Goal: Task Accomplishment & Management: Manage account settings

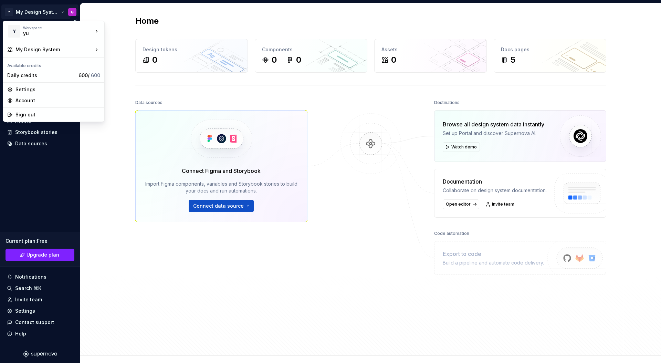
click at [73, 12] on html "Y My Design System G Home Documentation Analytics Code automation Design system…" at bounding box center [330, 181] width 661 height 363
click at [62, 102] on div "Account" at bounding box center [57, 100] width 85 height 7
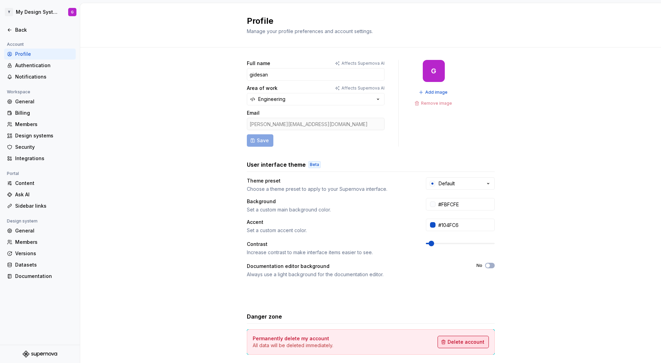
click at [453, 340] on span "Delete account" at bounding box center [465, 341] width 37 height 7
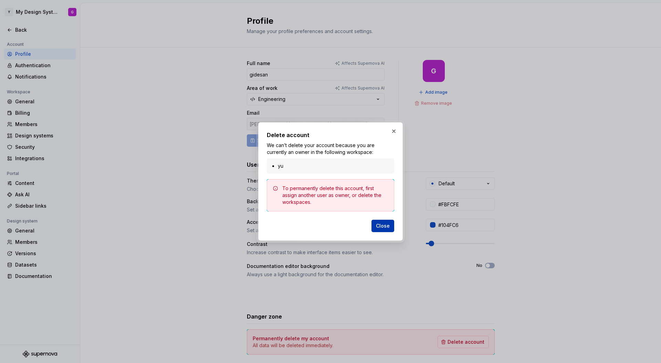
click at [385, 224] on span "Close" at bounding box center [383, 225] width 14 height 7
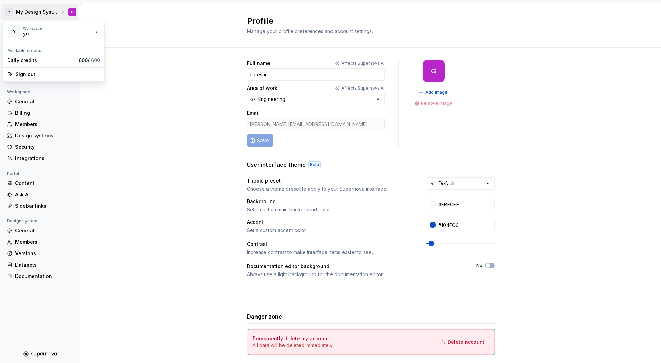
click at [34, 14] on html "Y My Design System G Back Account Profile Authentication Notifications Workspac…" at bounding box center [330, 181] width 661 height 363
click at [137, 34] on div "yu" at bounding box center [134, 29] width 59 height 11
click at [22, 28] on div "Back" at bounding box center [44, 29] width 58 height 7
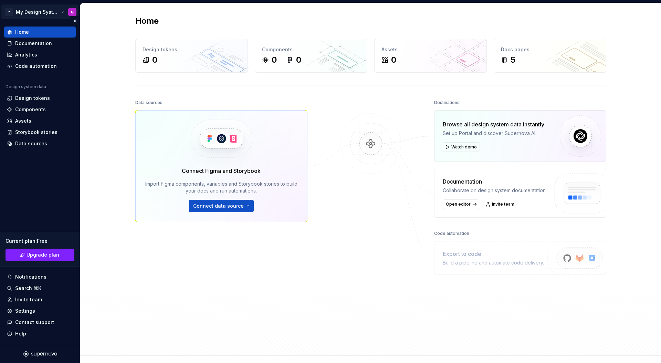
click at [54, 9] on html "Y My Design System G Home Documentation Analytics Code automation Design system…" at bounding box center [330, 181] width 661 height 363
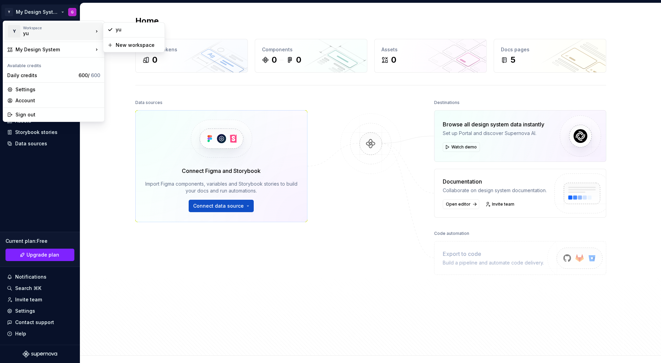
click at [61, 28] on div "Workspace" at bounding box center [58, 28] width 70 height 4
click at [142, 34] on div "yu" at bounding box center [134, 29] width 59 height 11
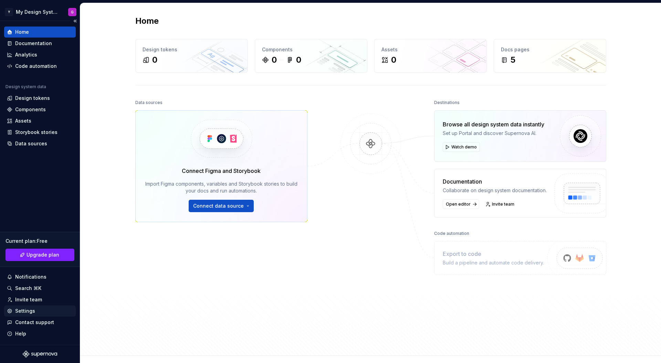
click at [24, 307] on div "Settings" at bounding box center [25, 310] width 20 height 7
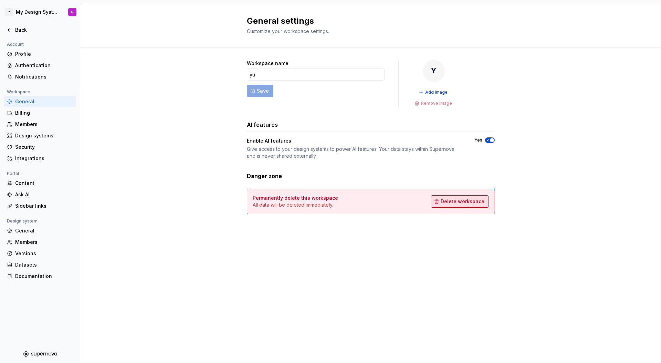
click at [462, 206] on button "Delete workspace" at bounding box center [460, 201] width 58 height 12
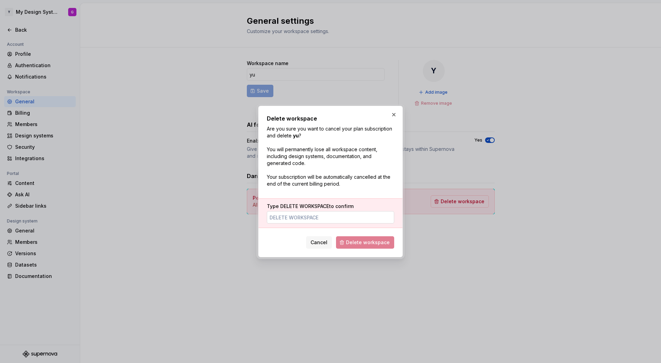
type input "DELETE WORKSPACE"
click at [378, 242] on span "Delete workspace" at bounding box center [368, 242] width 44 height 7
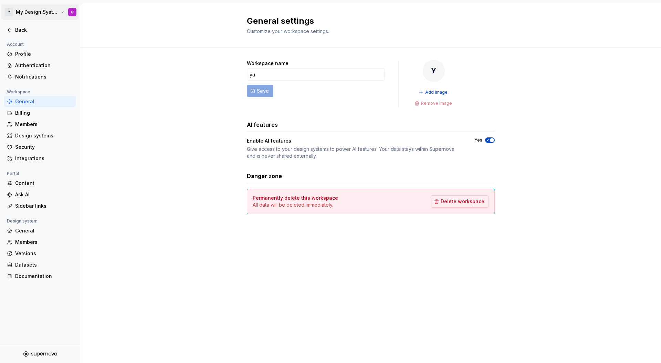
click at [72, 14] on html "Y My Design System G Back Account Profile Authentication Notifications Workspac…" at bounding box center [330, 181] width 661 height 363
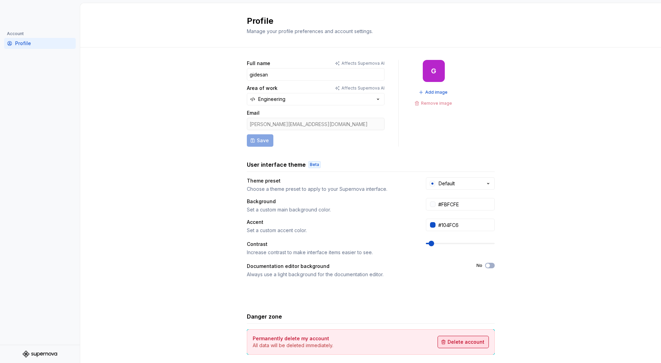
click at [449, 342] on button "Delete account" at bounding box center [462, 342] width 51 height 12
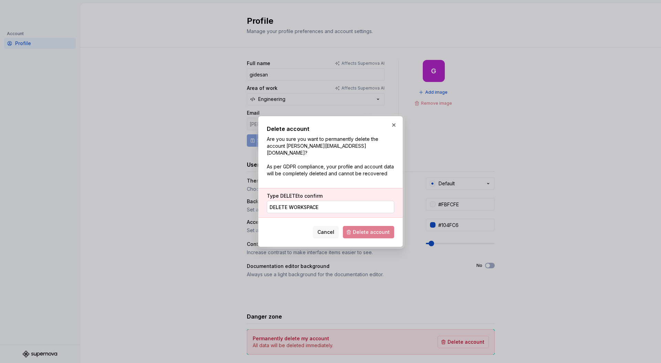
click at [306, 201] on input "DELETE WORKSPACE" at bounding box center [330, 207] width 127 height 12
type input "DELETE"
click at [385, 232] on span "Delete account" at bounding box center [371, 232] width 37 height 7
